Goal: Information Seeking & Learning: Understand process/instructions

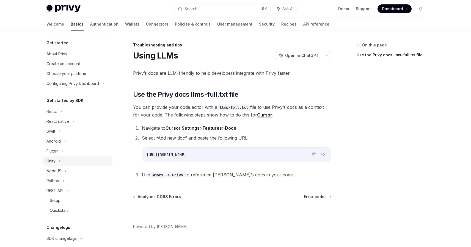
scroll to position [55, 0]
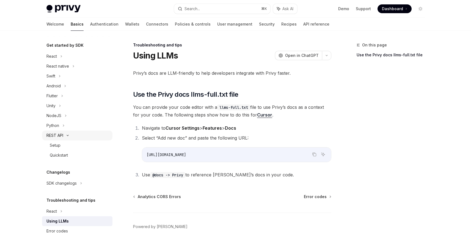
click at [73, 134] on div "REST API" at bounding box center [77, 135] width 70 height 10
click at [73, 134] on div "NodeJS" at bounding box center [77, 135] width 70 height 10
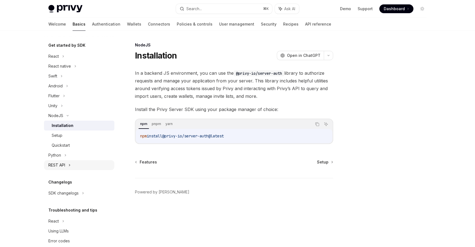
click at [74, 164] on div "REST API" at bounding box center [79, 165] width 70 height 10
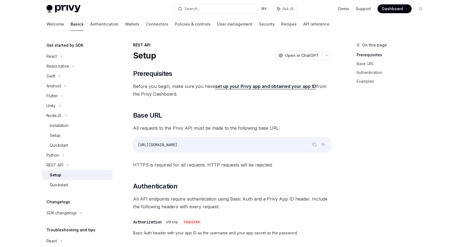
click at [78, 173] on div "Setup" at bounding box center [79, 175] width 59 height 7
type textarea "*"
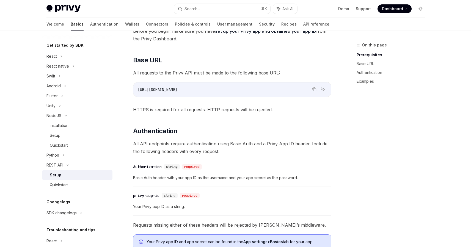
scroll to position [59, 0]
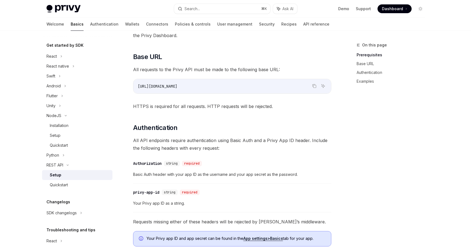
click at [249, 115] on div "​ Prerequisites Before you begin, make sure you have set up your Privy app and …" at bounding box center [232, 196] width 198 height 370
click at [246, 115] on div "​ Prerequisites Before you begin, make sure you have set up your Privy app and …" at bounding box center [232, 196] width 198 height 370
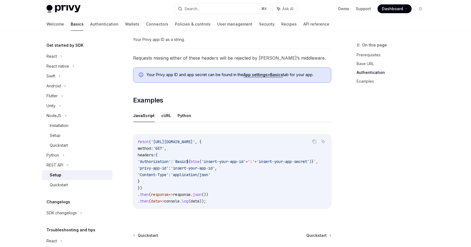
scroll to position [251, 0]
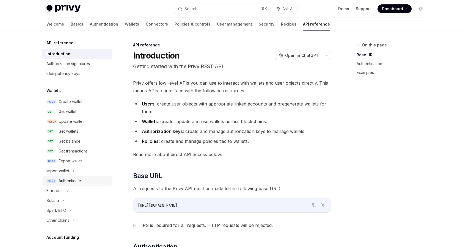
click at [73, 180] on div "Authenticate" at bounding box center [70, 180] width 23 height 7
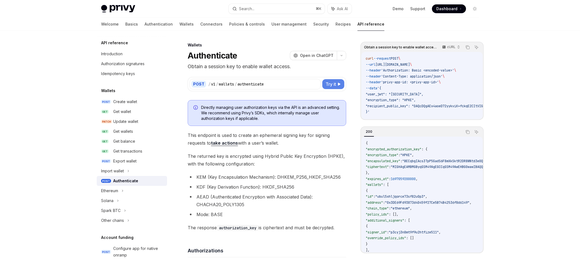
click at [335, 85] on span "Try it" at bounding box center [331, 84] width 10 height 7
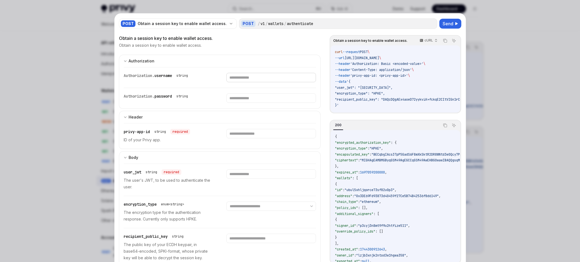
click at [247, 79] on input "text" at bounding box center [271, 77] width 90 height 9
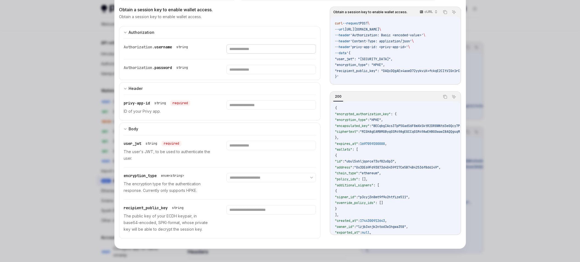
scroll to position [145, 0]
click at [470, 66] on div at bounding box center [290, 131] width 580 height 262
type textarea "*"
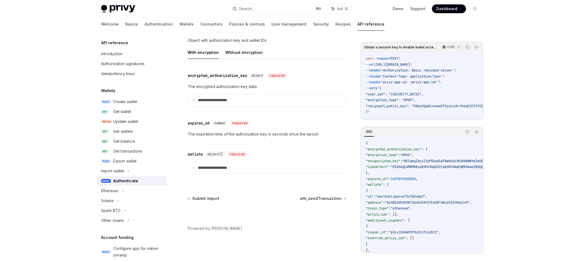
scroll to position [66, 0]
